Goal: Information Seeking & Learning: Compare options

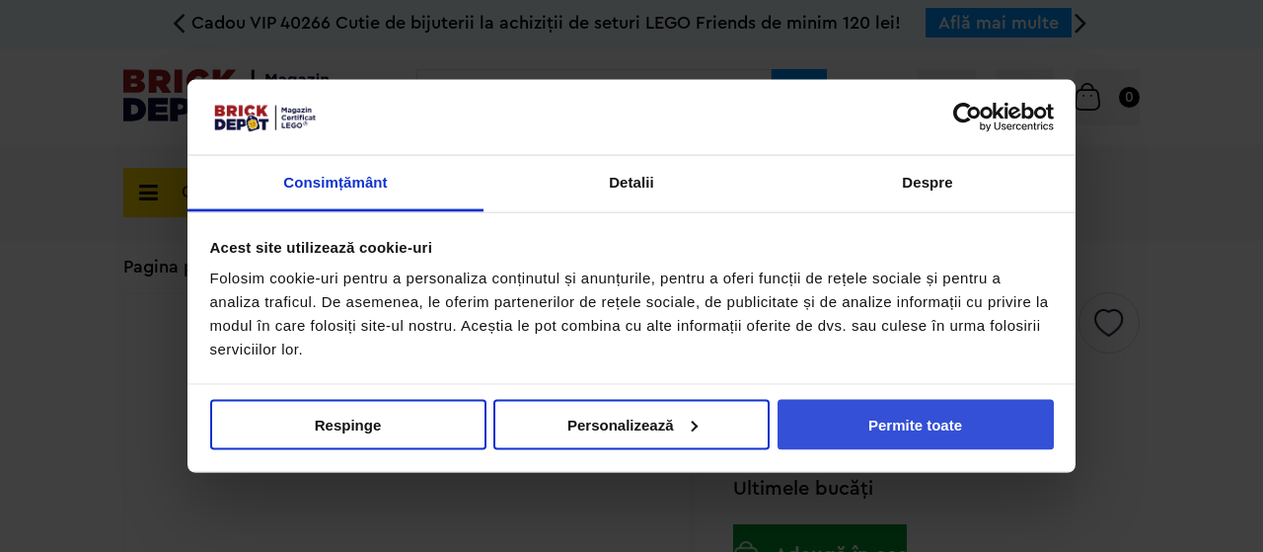
click at [967, 406] on button "Permite toate" at bounding box center [916, 424] width 276 height 50
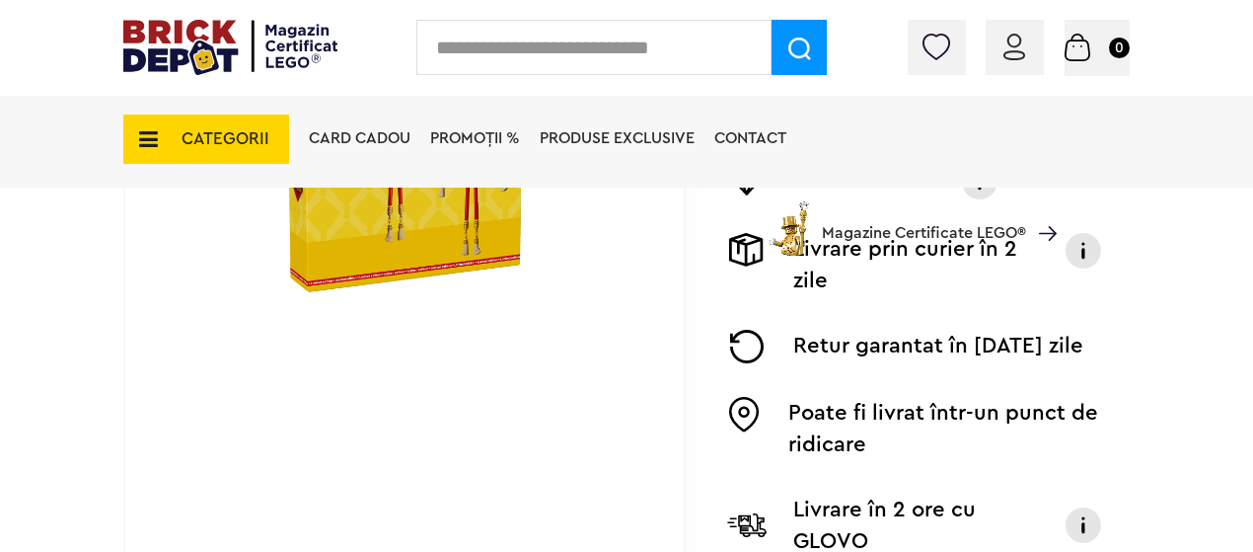
scroll to position [395, 0]
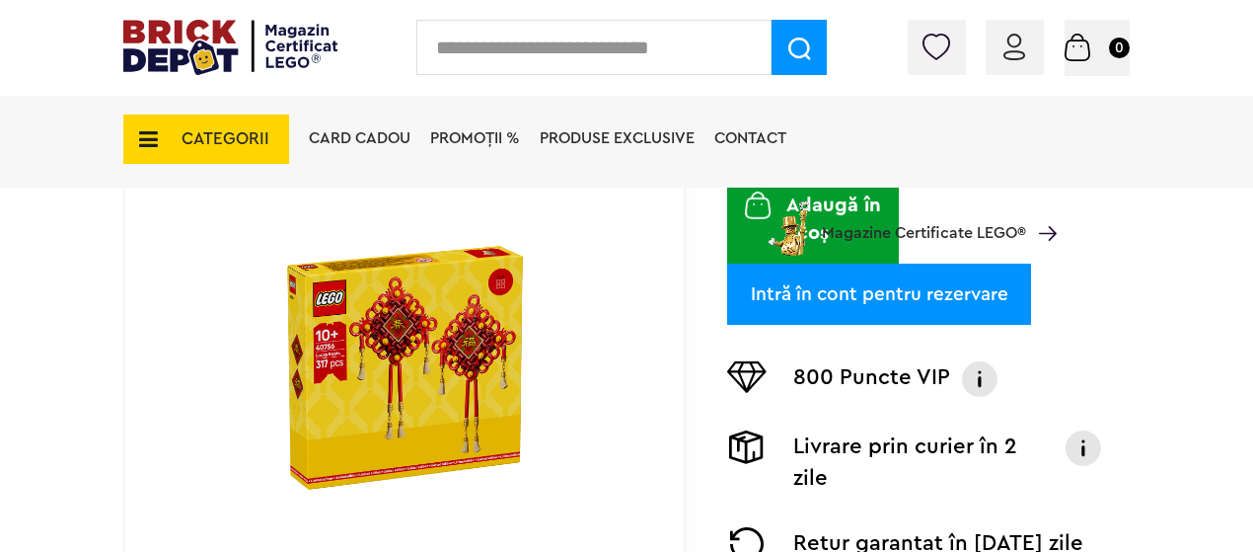
click at [450, 329] on img at bounding box center [405, 367] width 303 height 303
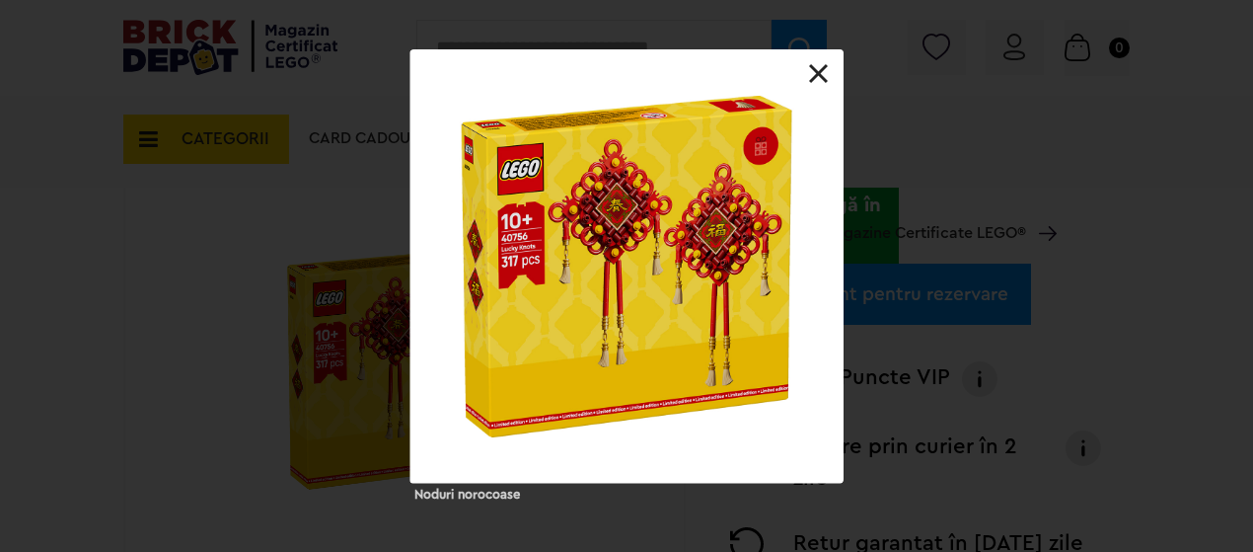
click at [811, 72] on link at bounding box center [819, 74] width 20 height 20
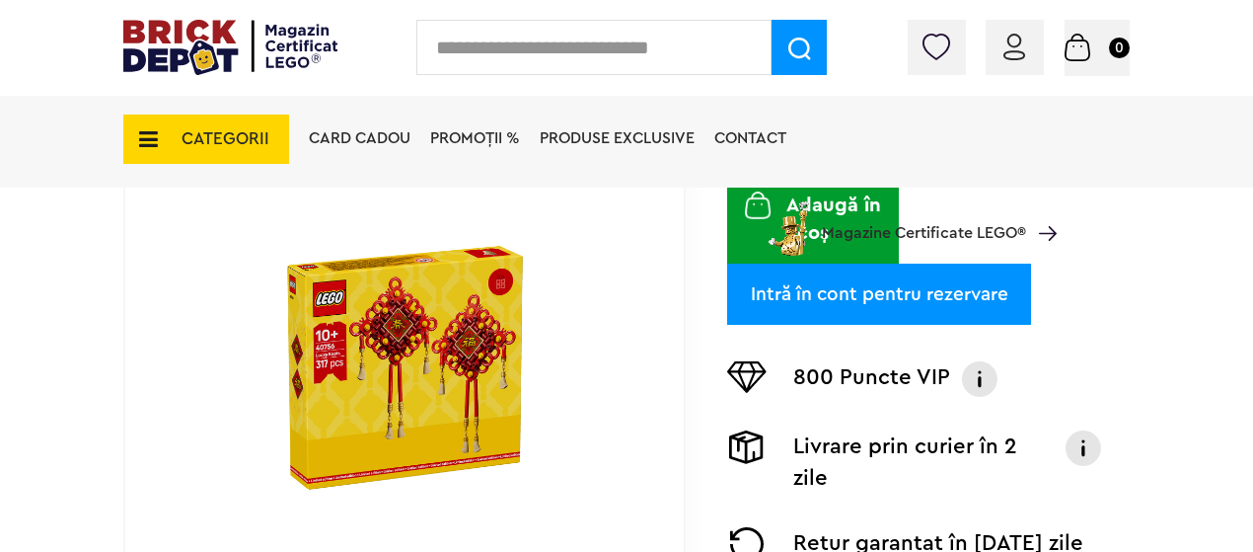
click at [494, 135] on span "PROMOȚII %" at bounding box center [475, 138] width 90 height 16
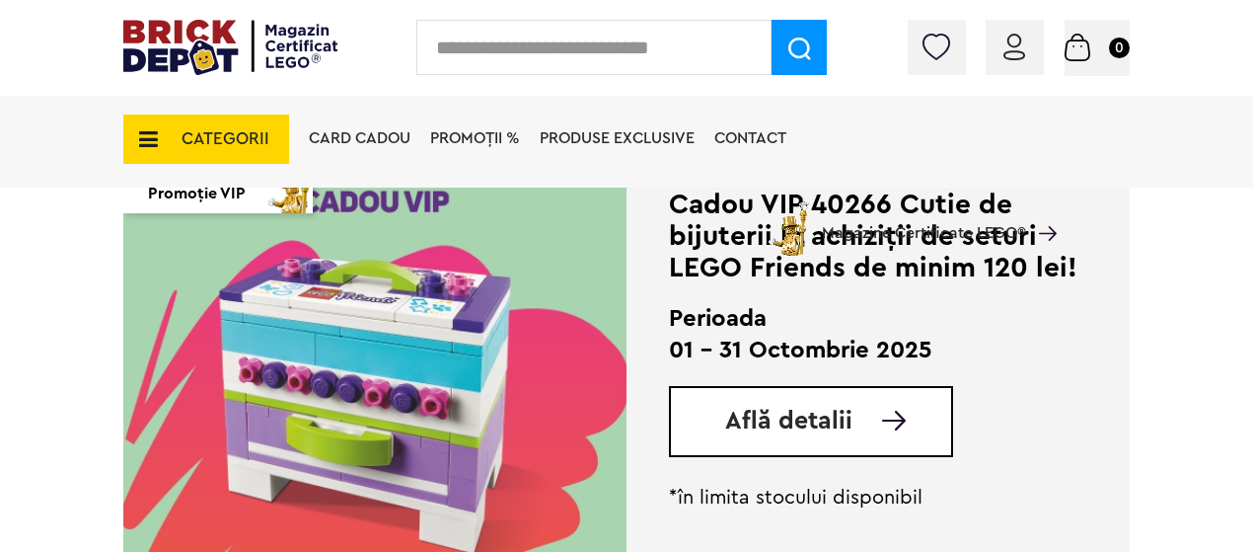
scroll to position [1875, 0]
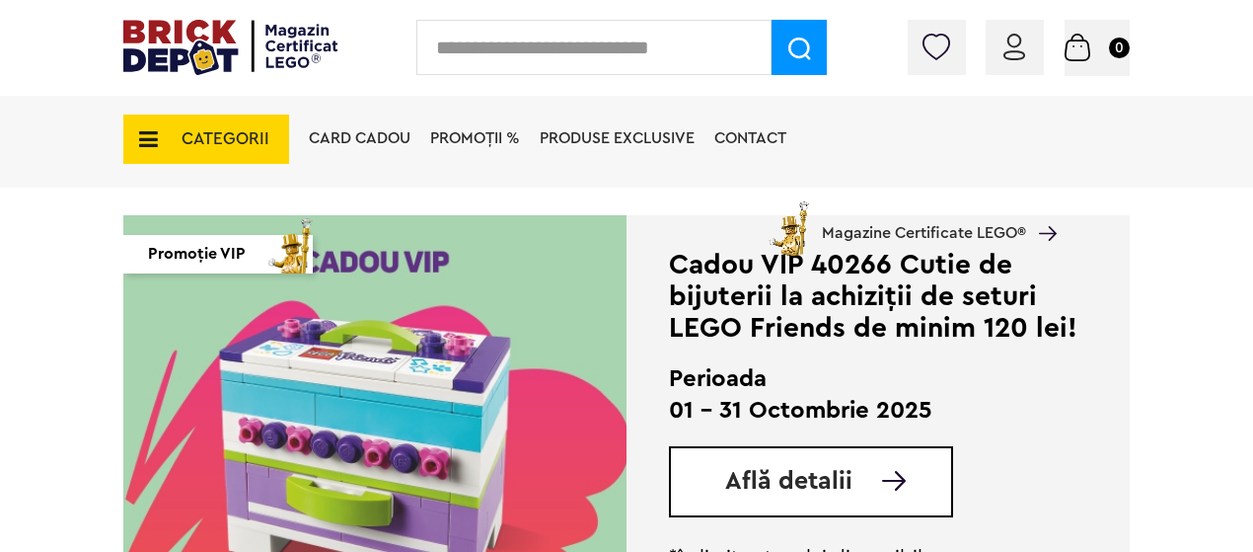
click at [615, 140] on span "Produse exclusive" at bounding box center [617, 138] width 155 height 16
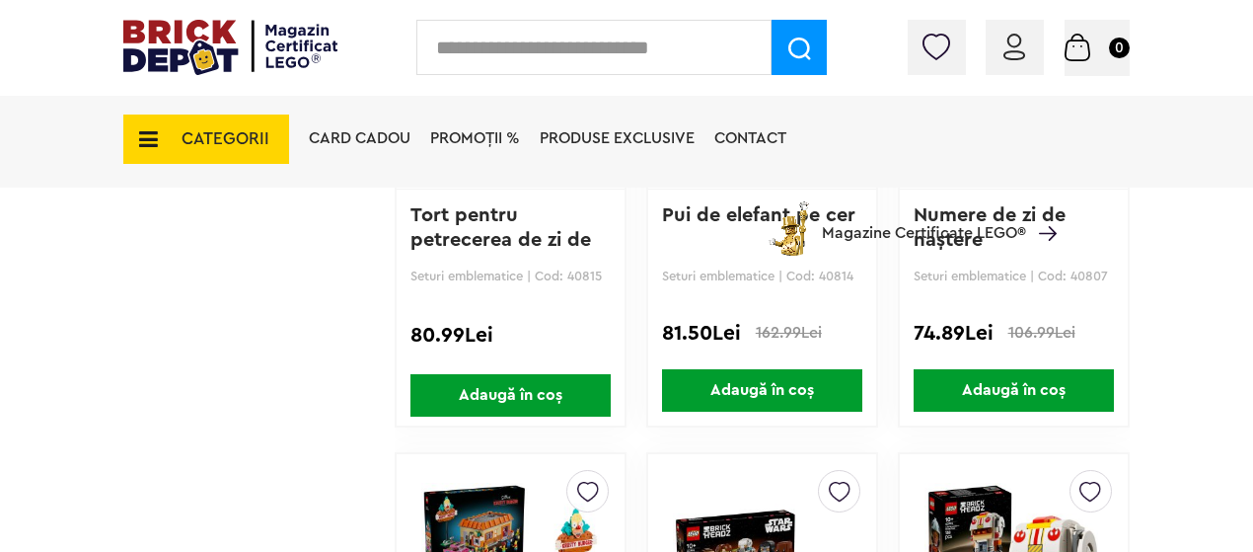
scroll to position [3976, 0]
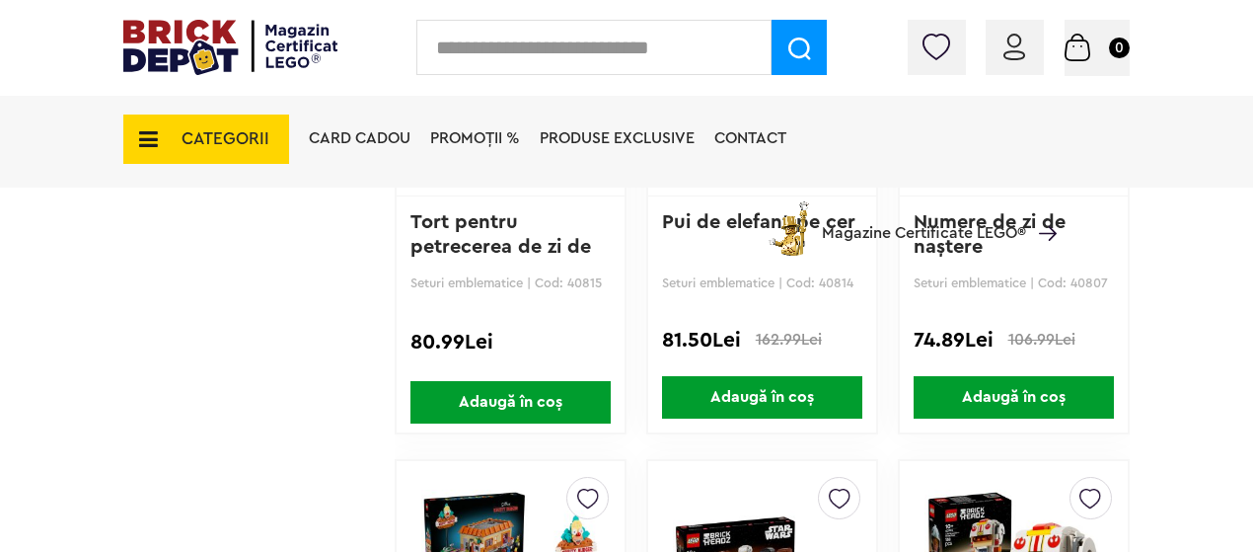
drag, startPoint x: 1041, startPoint y: 270, endPoint x: 1165, endPoint y: 258, distance: 125.0
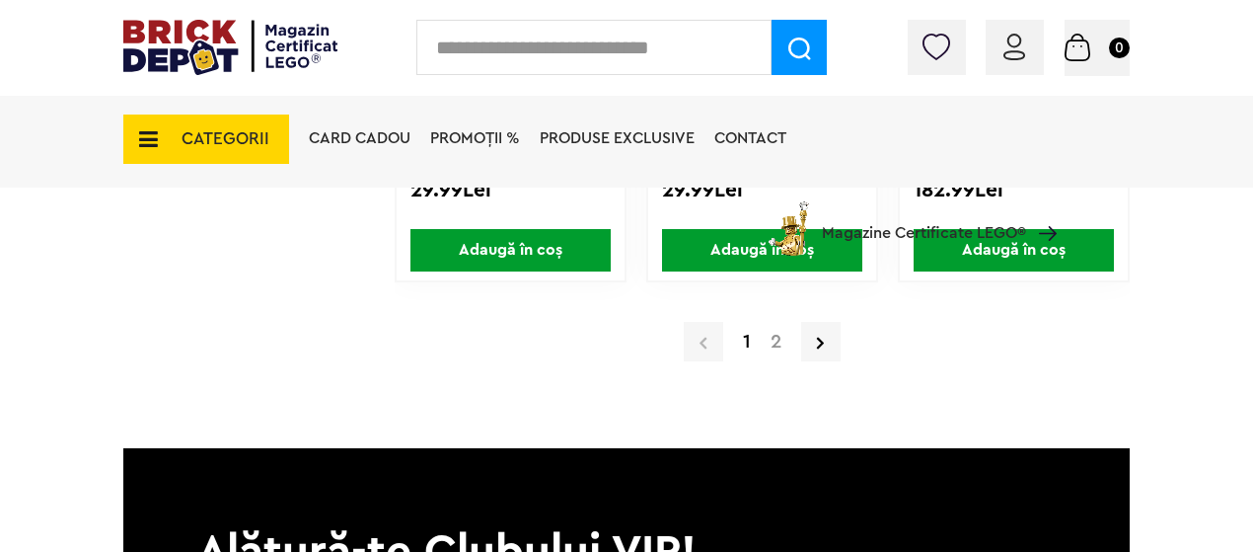
scroll to position [15718, 0]
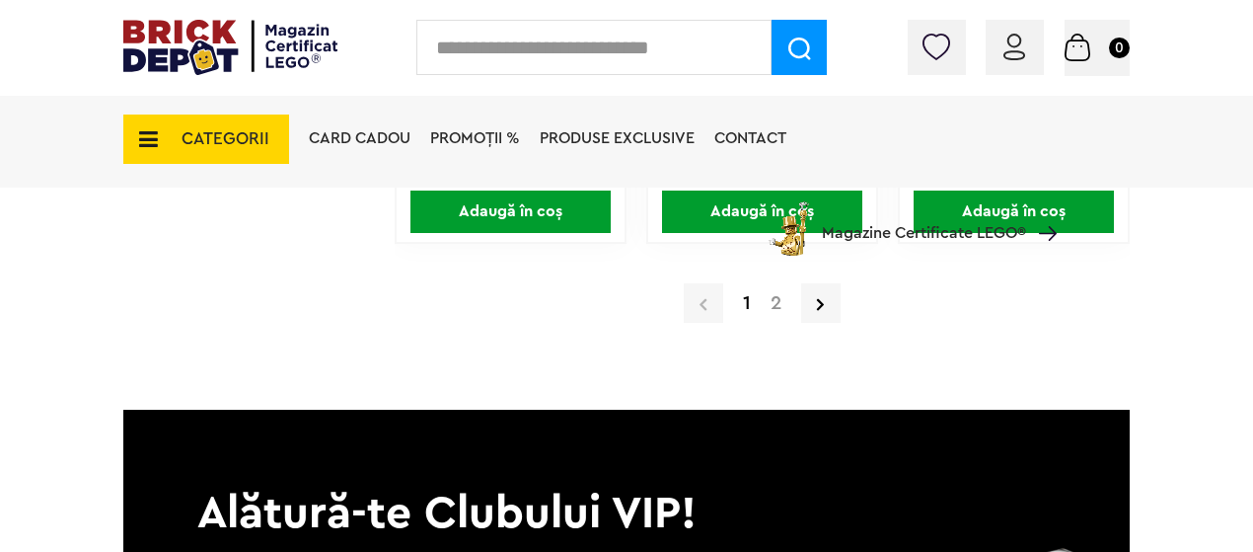
click at [776, 302] on link "2" at bounding box center [776, 303] width 31 height 20
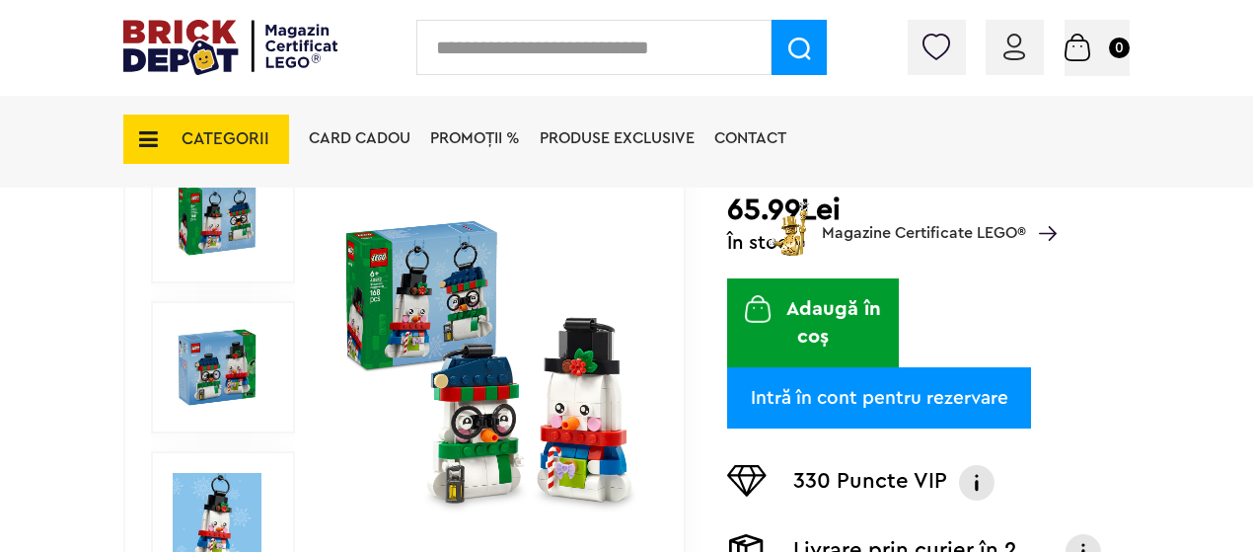
scroll to position [493, 0]
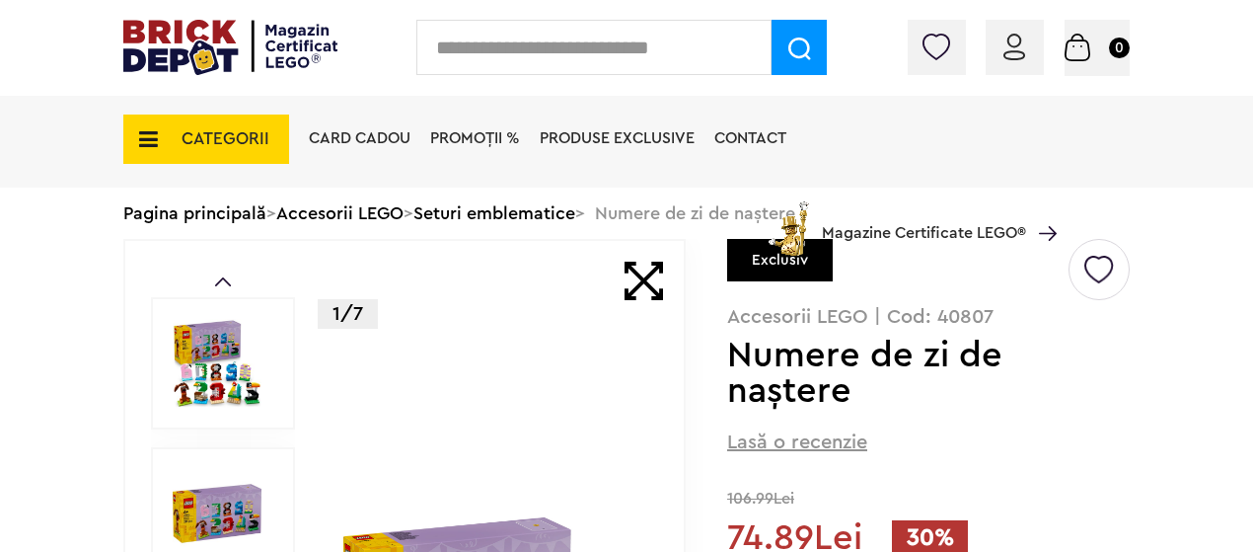
scroll to position [197, 0]
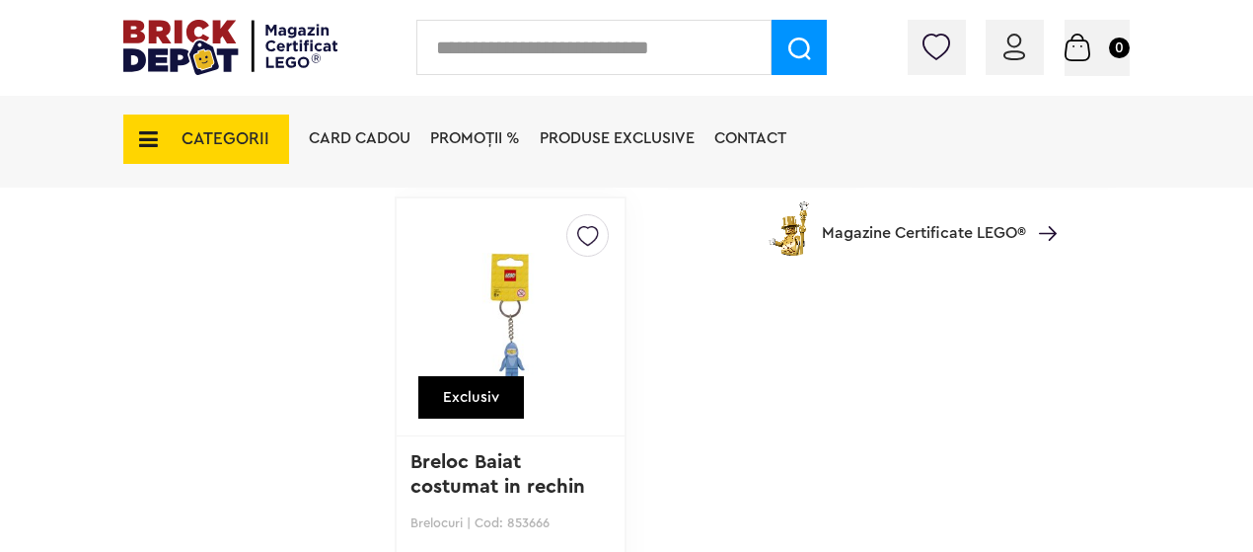
scroll to position [4144, 0]
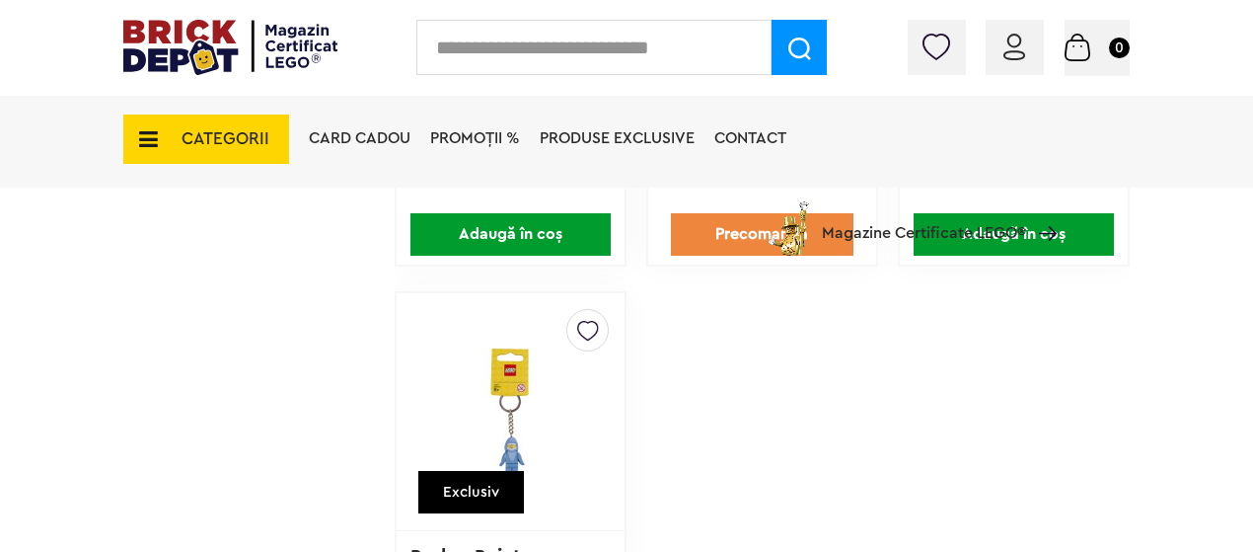
click at [214, 135] on span "CATEGORII" at bounding box center [226, 138] width 88 height 17
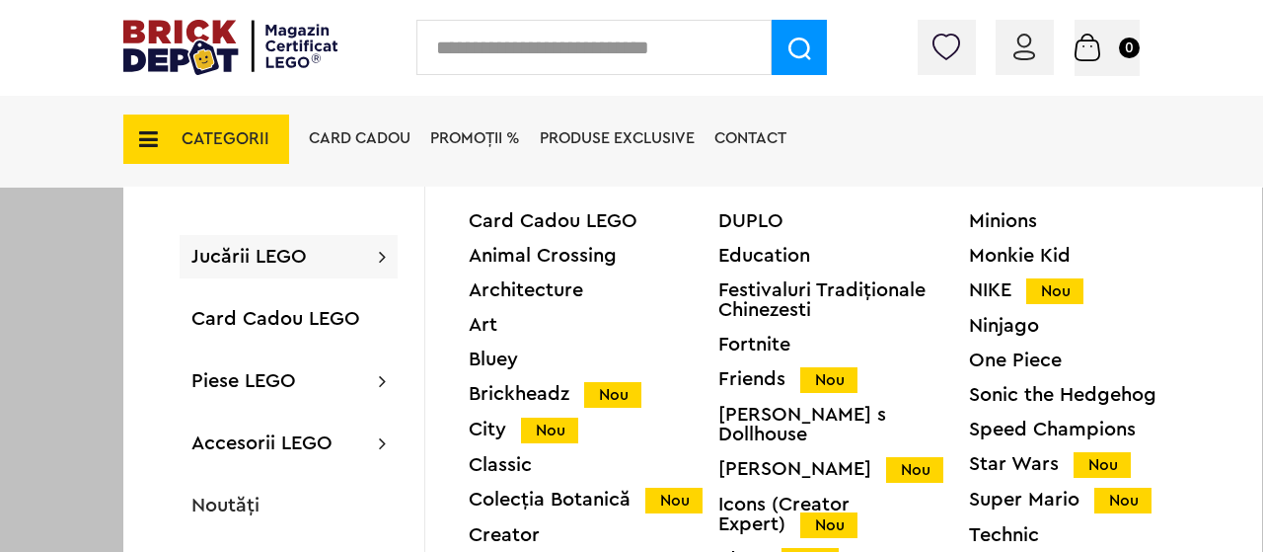
click at [521, 503] on div "Colecția Botanică Nou" at bounding box center [594, 499] width 250 height 21
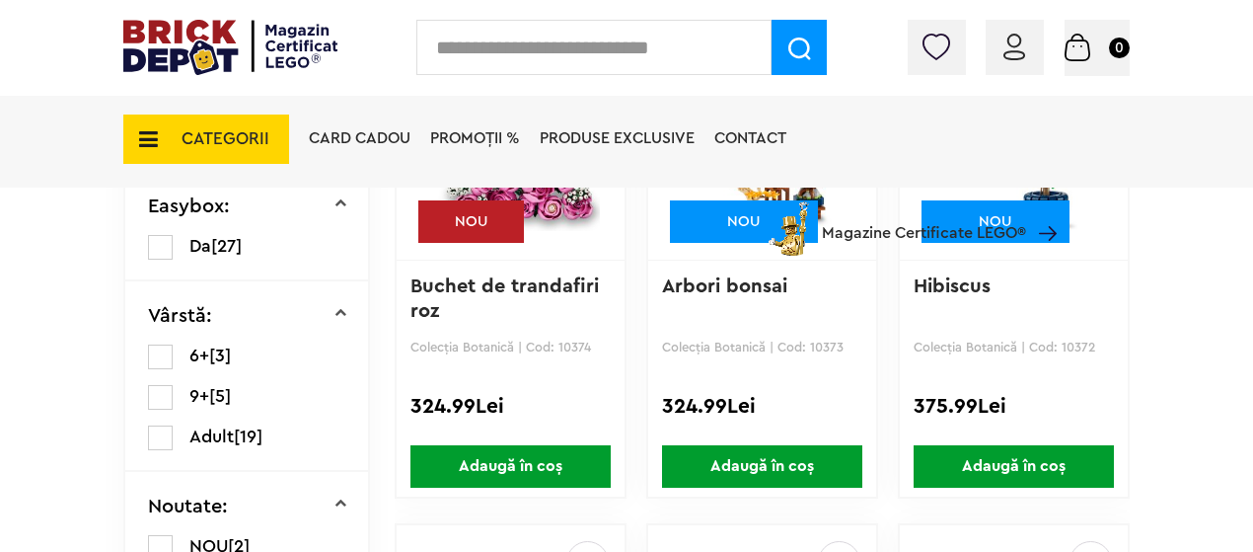
scroll to position [691, 0]
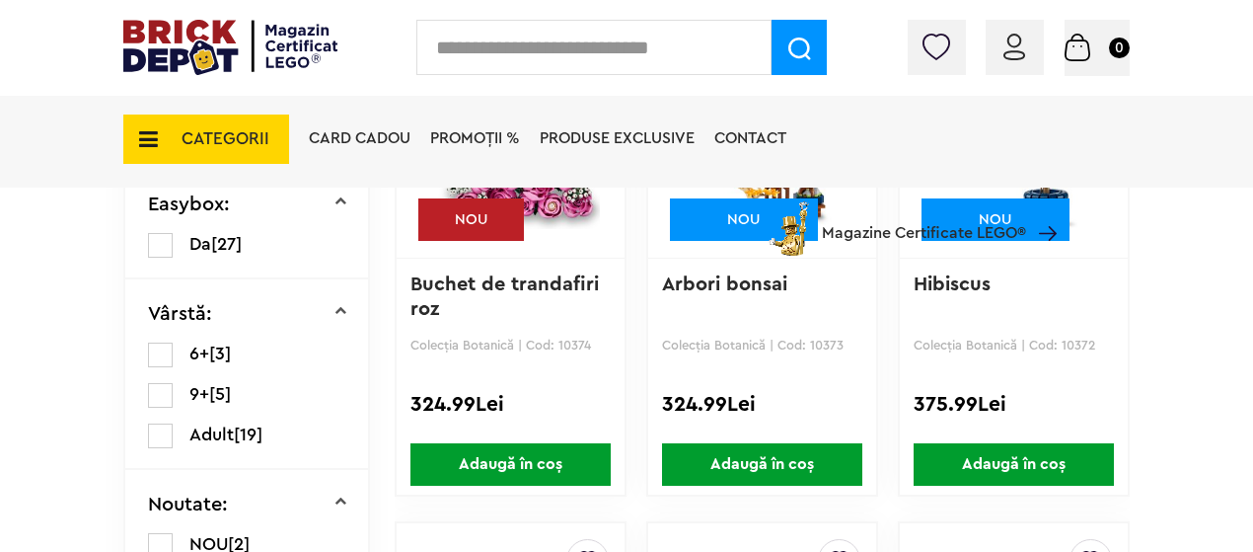
drag, startPoint x: 1022, startPoint y: 403, endPoint x: 1091, endPoint y: 332, distance: 99.1
click at [1091, 334] on div "Creează o listă nouă NOU Hibiscus Colecția Botanică | Cod: 10372 375.99Lei Adau…" at bounding box center [1014, 258] width 232 height 478
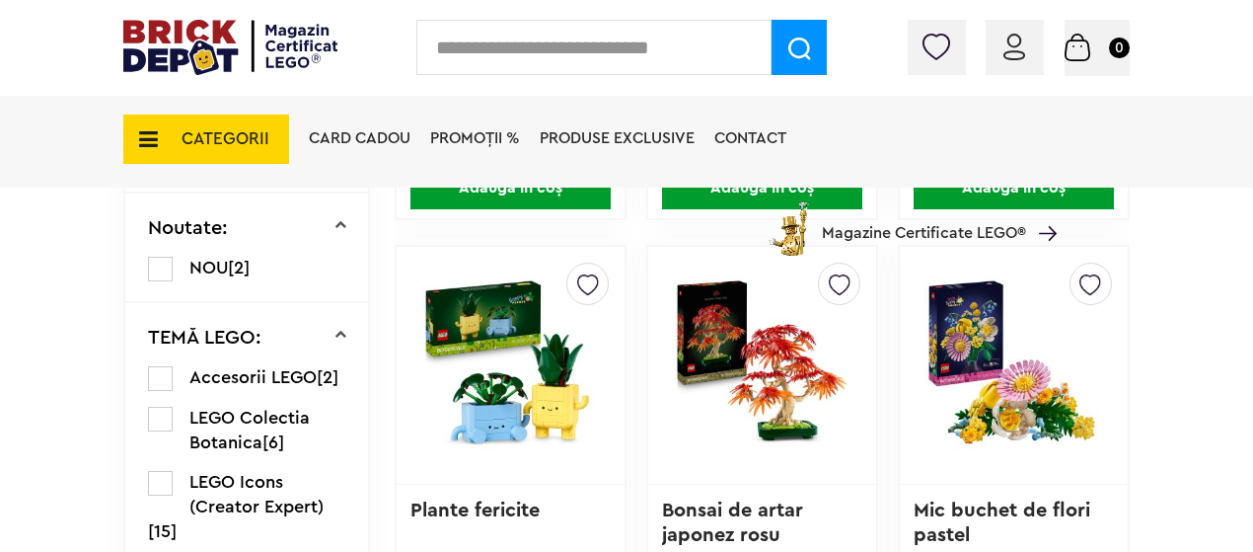
scroll to position [987, 0]
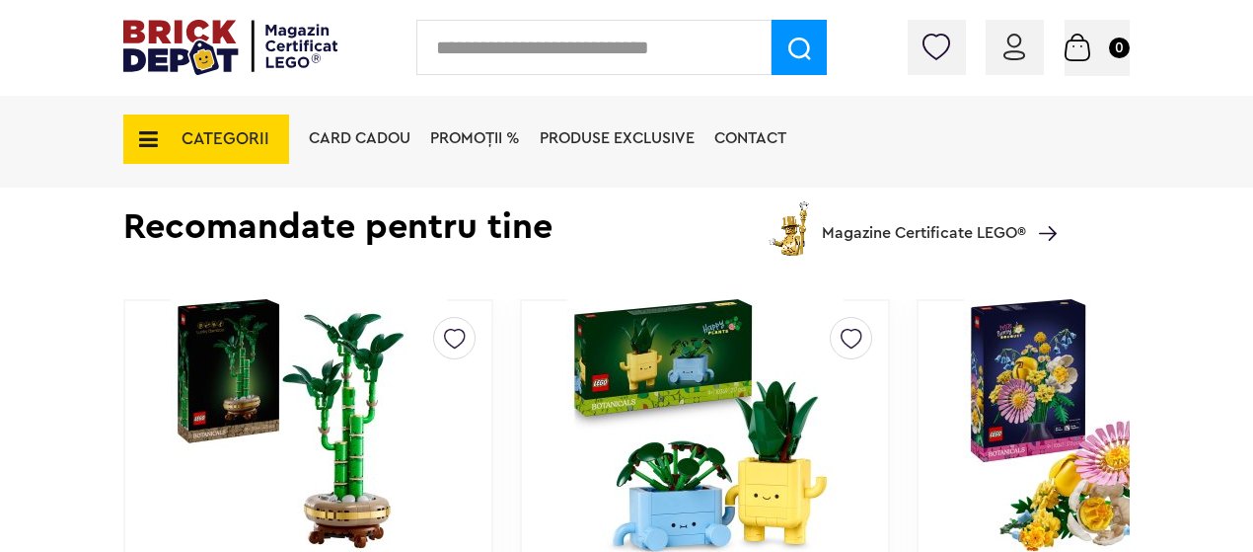
scroll to position [3848, 0]
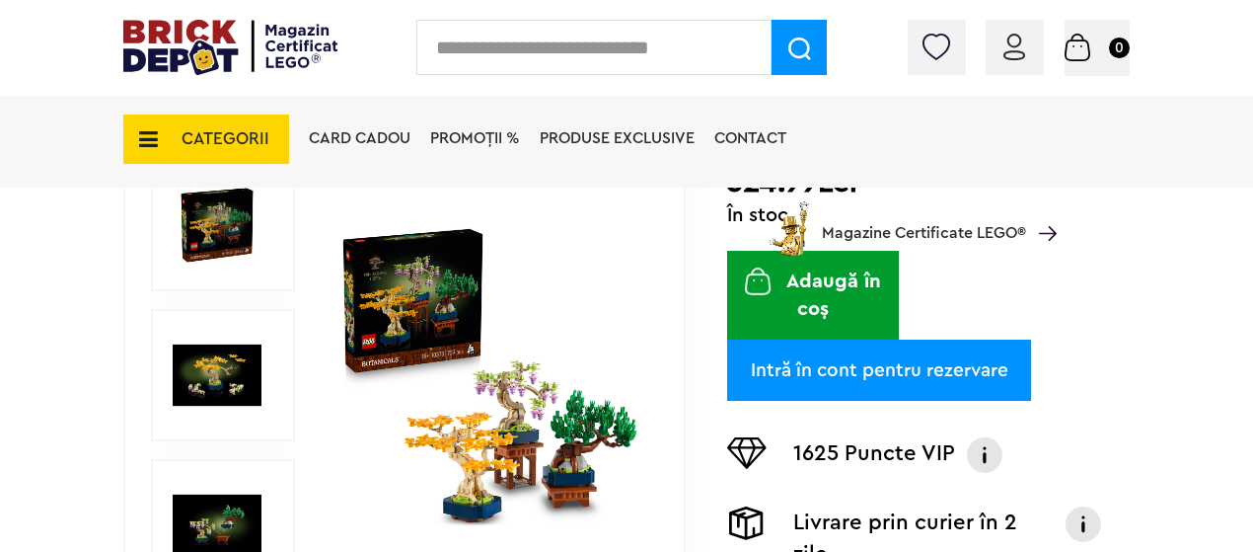
scroll to position [493, 0]
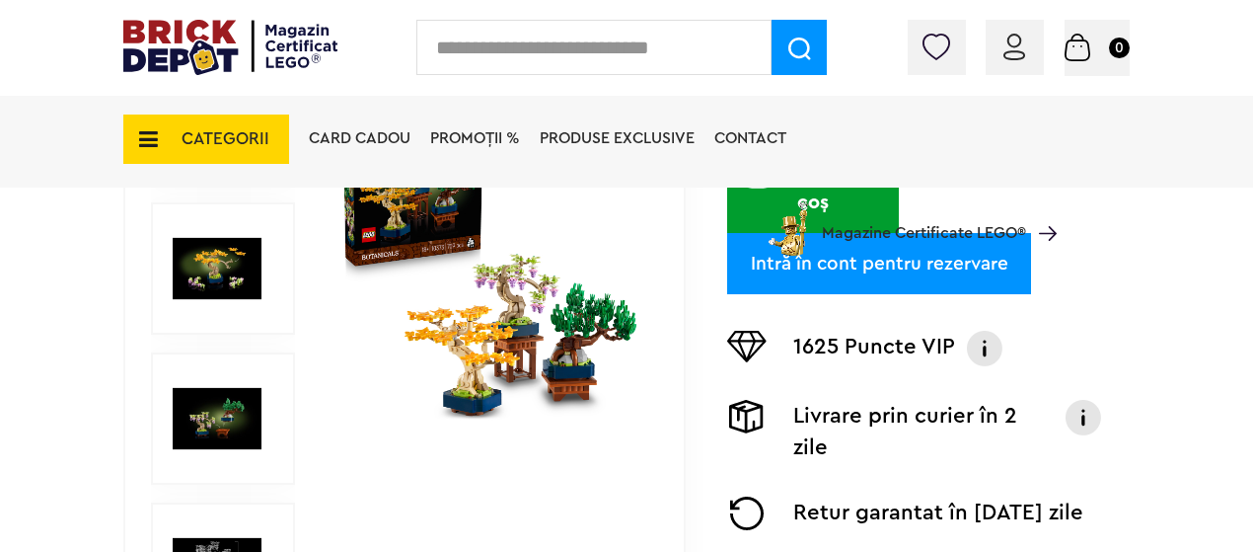
click at [507, 353] on img at bounding box center [489, 268] width 303 height 303
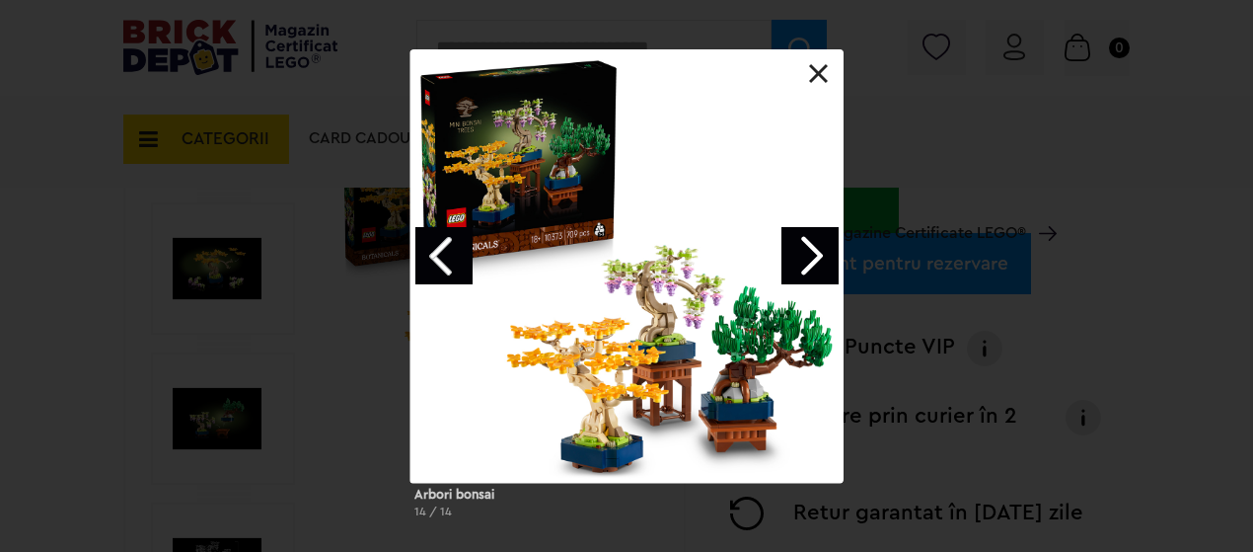
click at [814, 261] on link "Next image" at bounding box center [809, 255] width 57 height 57
click at [821, 261] on link "Next image" at bounding box center [809, 255] width 57 height 57
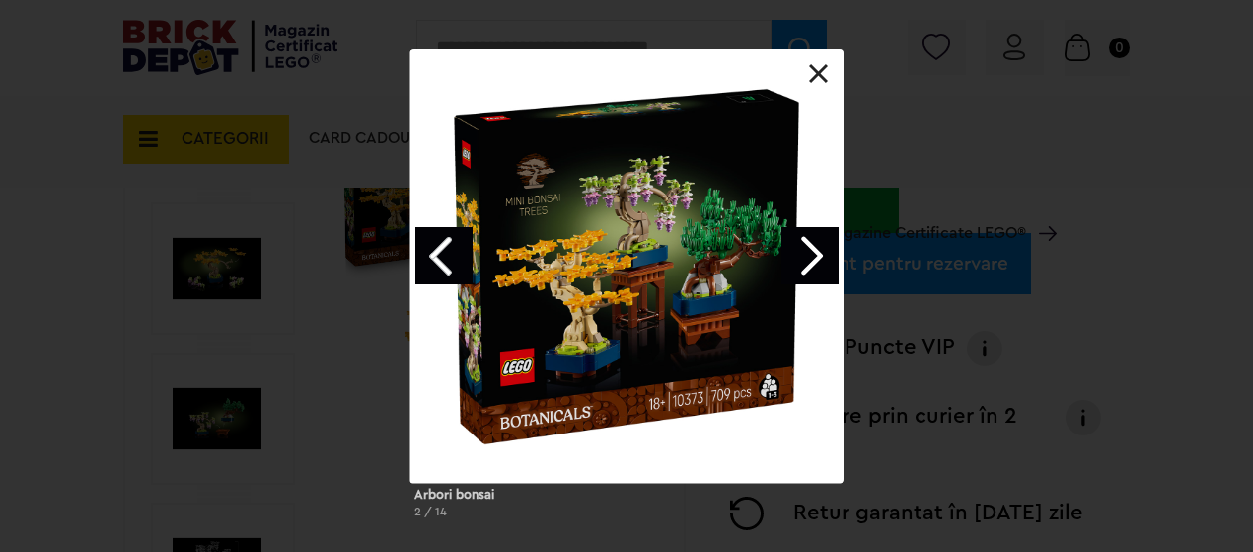
click at [821, 261] on link "Next image" at bounding box center [809, 255] width 57 height 57
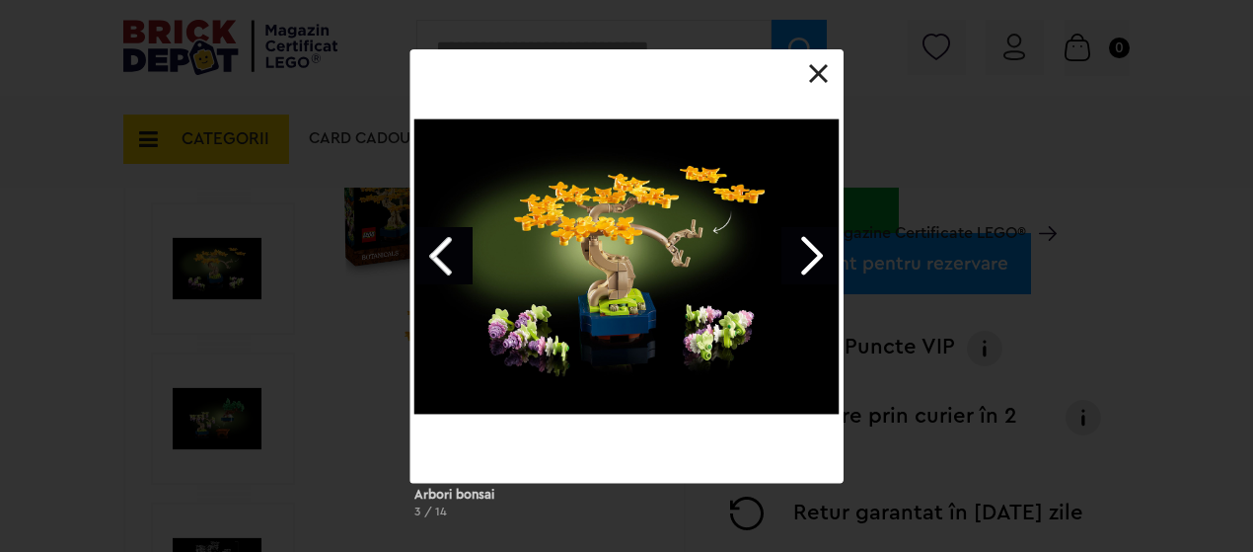
click at [821, 261] on link "Next image" at bounding box center [809, 255] width 57 height 57
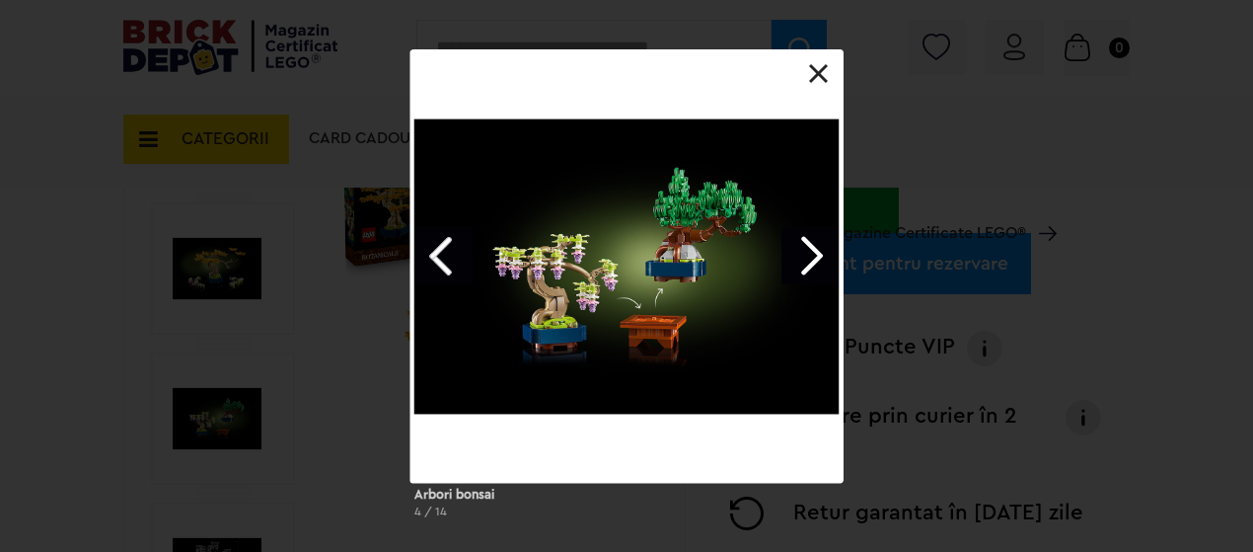
click at [821, 261] on link "Next image" at bounding box center [809, 255] width 57 height 57
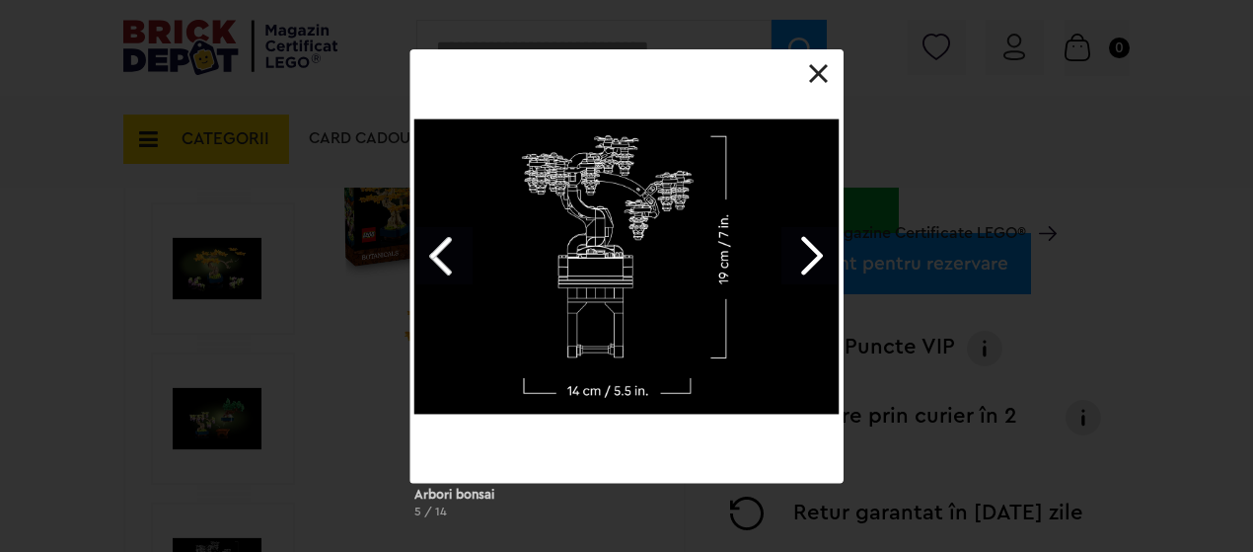
click at [817, 259] on link "Next image" at bounding box center [809, 255] width 57 height 57
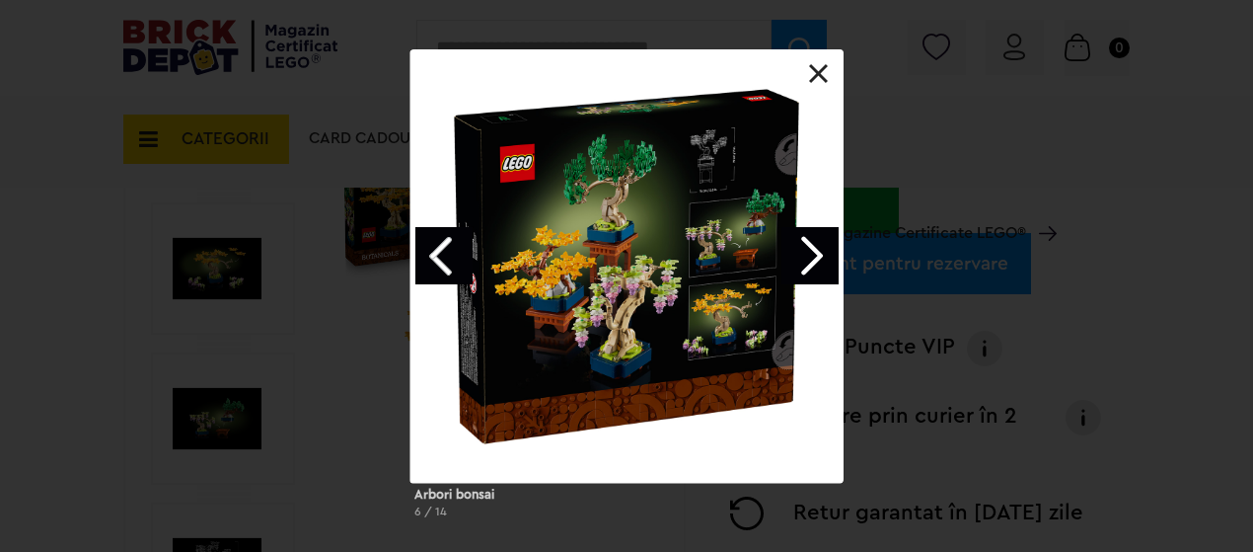
click at [822, 75] on link at bounding box center [819, 74] width 20 height 20
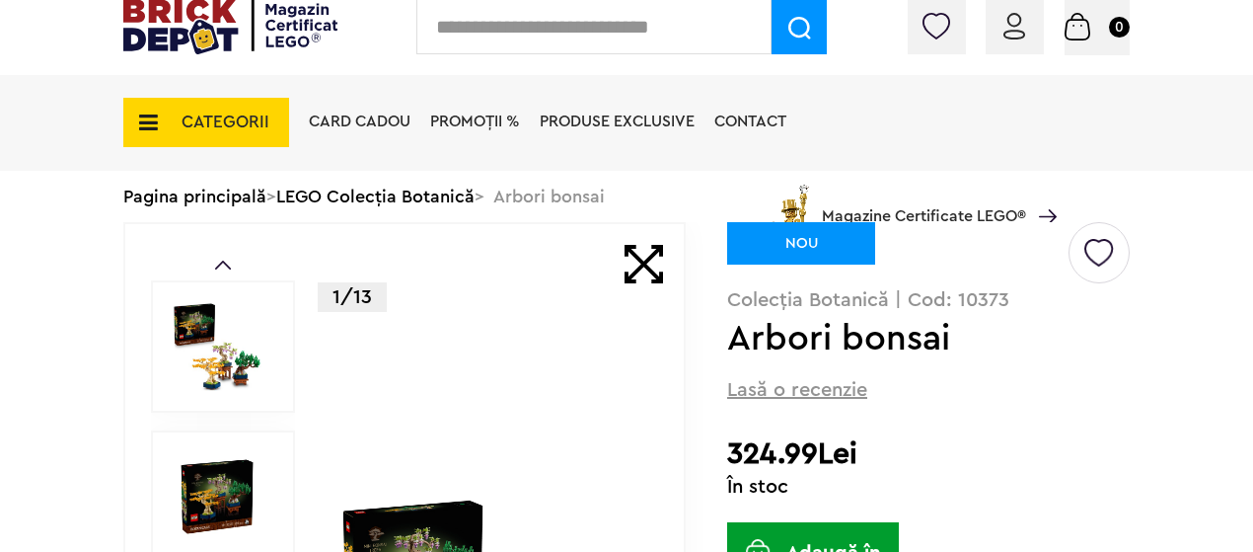
scroll to position [0, 0]
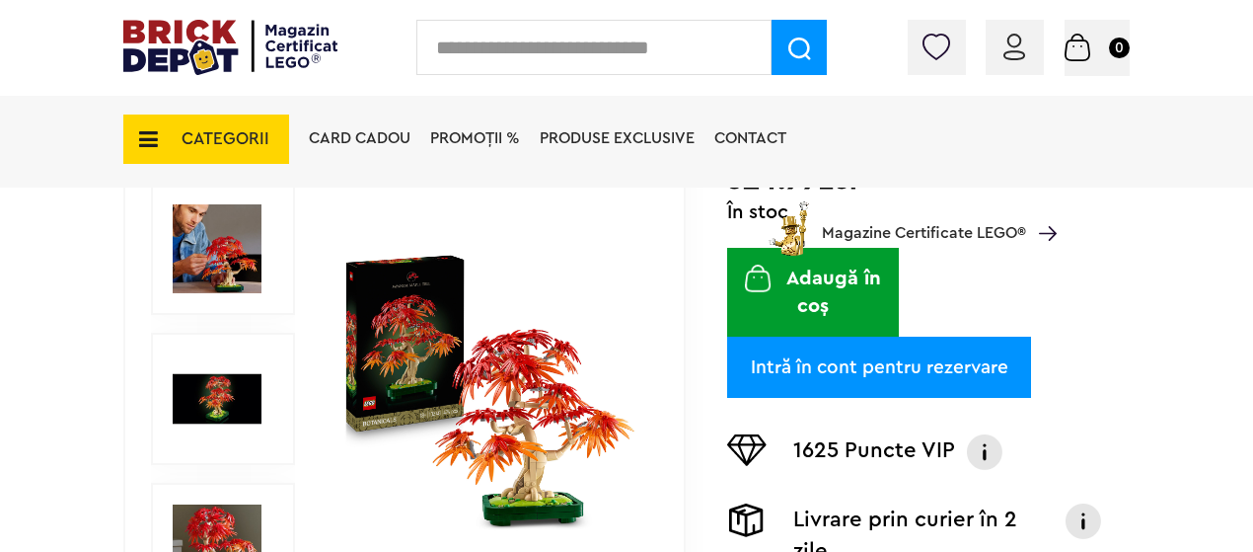
scroll to position [395, 0]
